Goal: Transaction & Acquisition: Purchase product/service

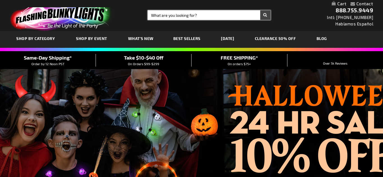
click at [222, 13] on input "Search" at bounding box center [209, 15] width 122 height 10
click at [209, 15] on input "Search" at bounding box center [209, 15] width 122 height 10
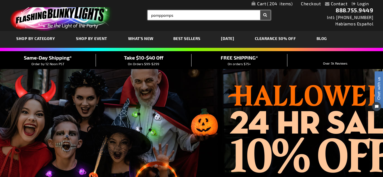
type input "pomppomps"
click at [260, 10] on button "Search" at bounding box center [265, 15] width 10 height 10
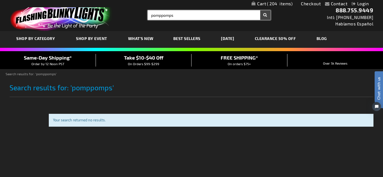
click at [215, 15] on input "pomppomps" at bounding box center [209, 15] width 122 height 10
type input "p"
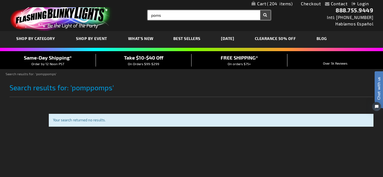
type input "poms"
click at [260, 10] on button "Search" at bounding box center [265, 15] width 10 height 10
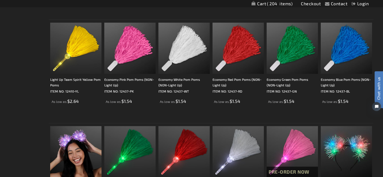
scroll to position [199, 0]
click at [127, 50] on img at bounding box center [129, 47] width 51 height 51
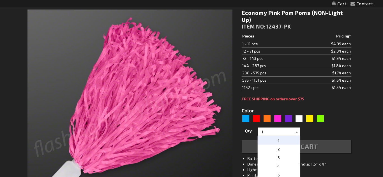
scroll to position [189, 0]
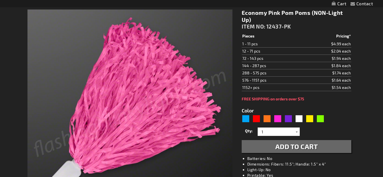
type input "204"
type input "5639"
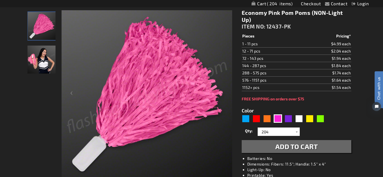
click at [293, 146] on span "Add to Cart" at bounding box center [296, 147] width 43 height 8
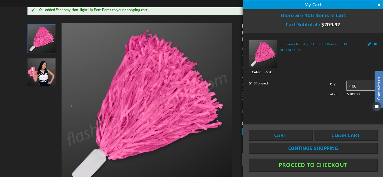
click at [355, 88] on input "408" at bounding box center [361, 85] width 30 height 9
type input "204"
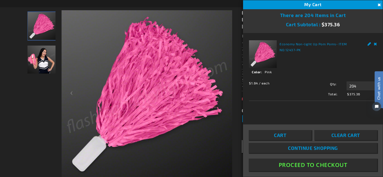
click at [323, 164] on button "Proceed To Checkout" at bounding box center [312, 165] width 128 height 13
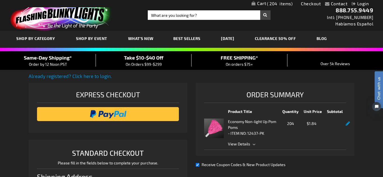
select select "US"
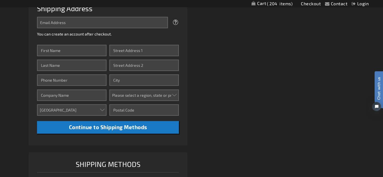
scroll to position [170, 0]
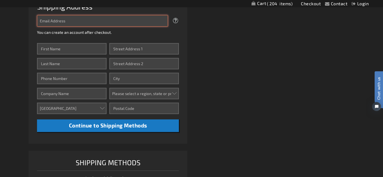
click at [146, 18] on input "Email Address" at bounding box center [102, 20] width 131 height 11
click at [149, 20] on input "Email Address" at bounding box center [102, 20] width 131 height 11
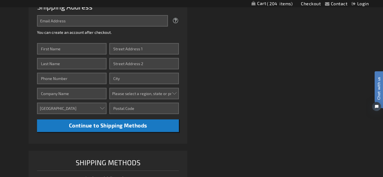
click at [206, 49] on div "Already registered? Click here to login. Shipping Review & Payments Estimated T…" at bounding box center [191, 56] width 325 height 307
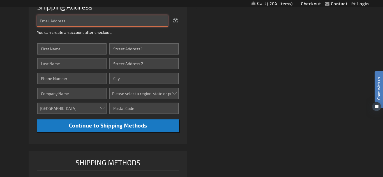
click at [121, 22] on input "Email Address" at bounding box center [102, 20] width 131 height 11
type input "vvalle@mycuhsd.org"
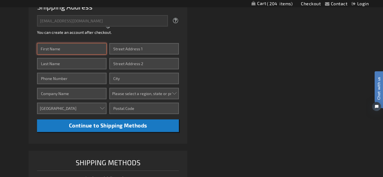
click at [88, 49] on input "First Name" at bounding box center [71, 48] width 69 height 11
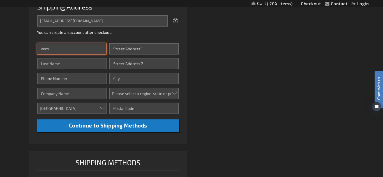
type input "Vero"
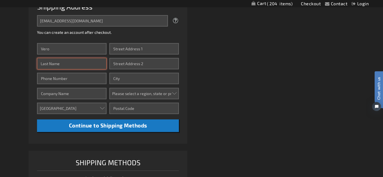
click at [88, 64] on input "Last Name" at bounding box center [71, 63] width 69 height 11
type input "Valle"
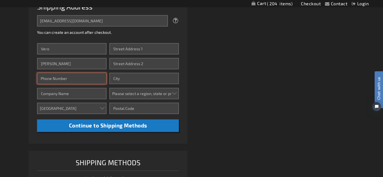
click at [70, 81] on input "Phone Number" at bounding box center [71, 78] width 69 height 11
click at [44, 81] on input "&60336" at bounding box center [71, 78] width 69 height 11
click at [59, 78] on input "760336" at bounding box center [71, 78] width 69 height 11
type input "7603364467"
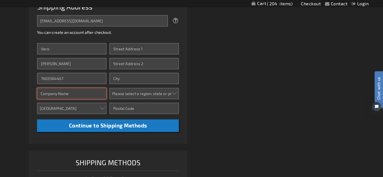
click at [68, 94] on input "Company" at bounding box center [71, 93] width 69 height 11
type input "Central Union Highschool."
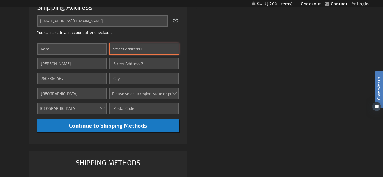
click at [125, 48] on input "Street Address: Line 1" at bounding box center [143, 48] width 69 height 11
type input "1001 W Brighten Ave"
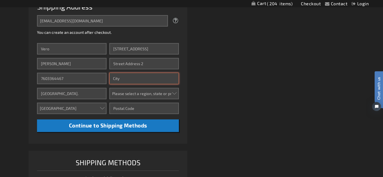
click at [127, 76] on input "City" at bounding box center [143, 78] width 69 height 11
type input "El Centro"
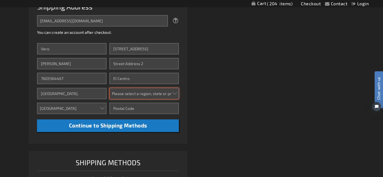
click at [141, 94] on select "Please select a region, state or province. Alabama Alaska Arizona Arkansas Cali…" at bounding box center [143, 93] width 69 height 11
select select "12"
click at [109, 88] on select "Please select a region, state or province. Alabama Alaska Arizona Arkansas Cali…" at bounding box center [143, 93] width 69 height 11
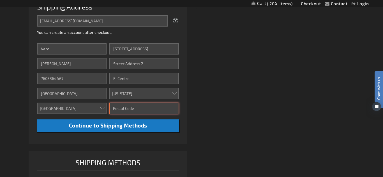
click at [126, 110] on input "Zip/Postal Code" at bounding box center [143, 108] width 69 height 11
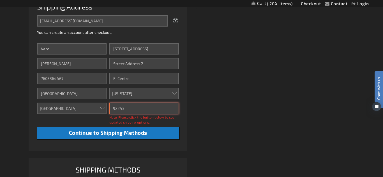
type input "92243"
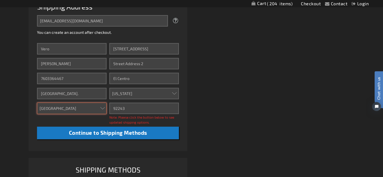
click at [85, 106] on select "Aruba Australia Austria Bahamas Barbados Belgium Belize Bermuda British Virgin …" at bounding box center [71, 108] width 69 height 11
click at [37, 103] on select "Aruba Australia Austria Bahamas Barbados Belgium Belize Bermuda British Virgin …" at bounding box center [71, 108] width 69 height 11
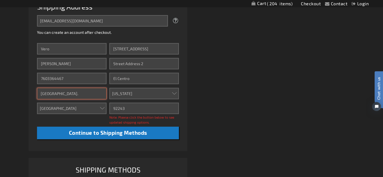
click at [93, 96] on input "Central Union Highschool." at bounding box center [71, 93] width 69 height 11
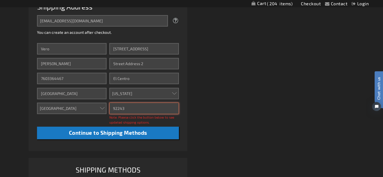
click at [128, 107] on input "92243" at bounding box center [143, 108] width 69 height 11
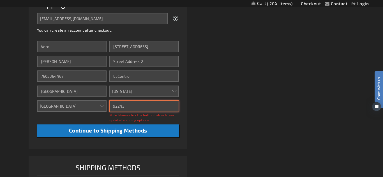
scroll to position [171, 0]
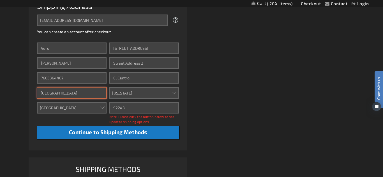
click at [75, 93] on input "Central Union Highschool" at bounding box center [71, 92] width 69 height 11
type input "Central Union High school"
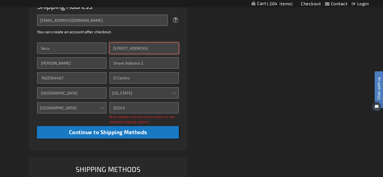
click at [140, 49] on input "1001 W Brighten Ave" at bounding box center [143, 48] width 69 height 11
type input "1001 W Brighton Ave"
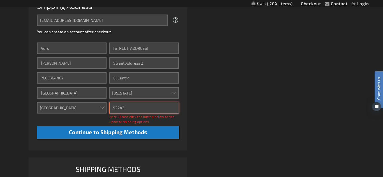
click at [127, 108] on input "92243" at bounding box center [143, 107] width 69 height 11
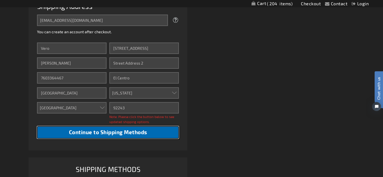
click at [113, 133] on span "Continue to Shipping Methods" at bounding box center [108, 132] width 78 height 6
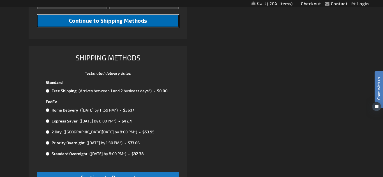
scroll to position [277, 0]
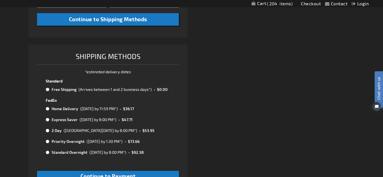
click at [47, 91] on input "radio" at bounding box center [48, 89] width 4 height 4
radio input "true"
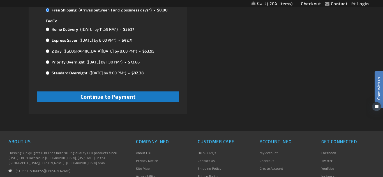
scroll to position [369, 0]
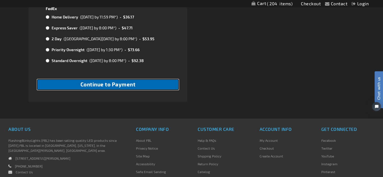
click at [59, 87] on button "Continue to Payment" at bounding box center [108, 84] width 142 height 11
checkbox input "true"
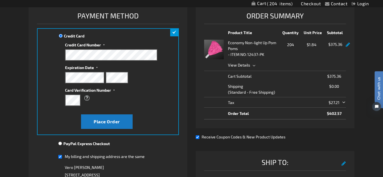
scroll to position [76, 0]
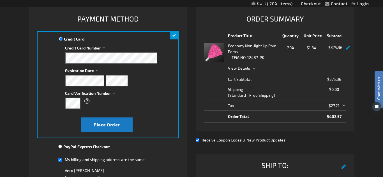
click at [198, 141] on input "Receive Coupon Codes & New Product Updates" at bounding box center [197, 141] width 4 height 4
checkbox input "false"
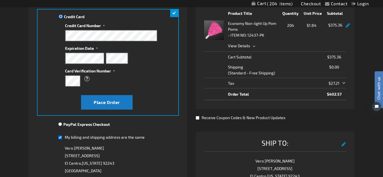
scroll to position [98, 0]
